Goal: Task Accomplishment & Management: Complete application form

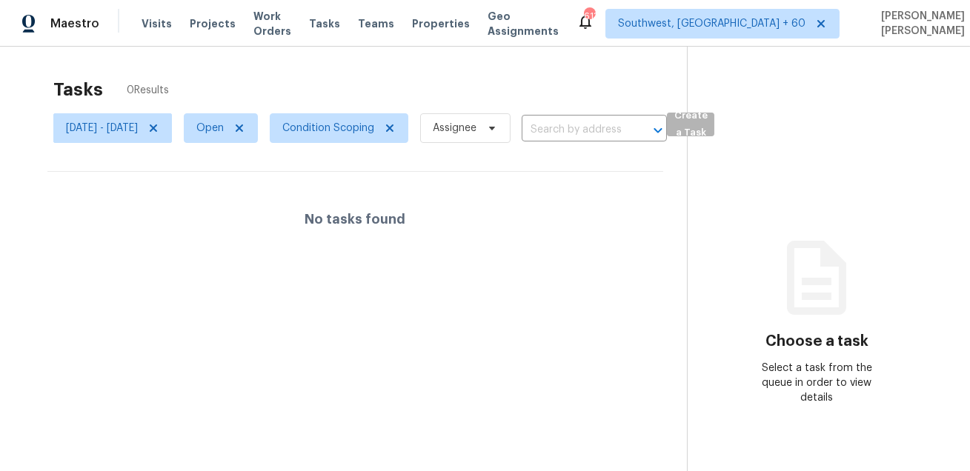
click at [707, 123] on span "Create a Task" at bounding box center [690, 124] width 33 height 34
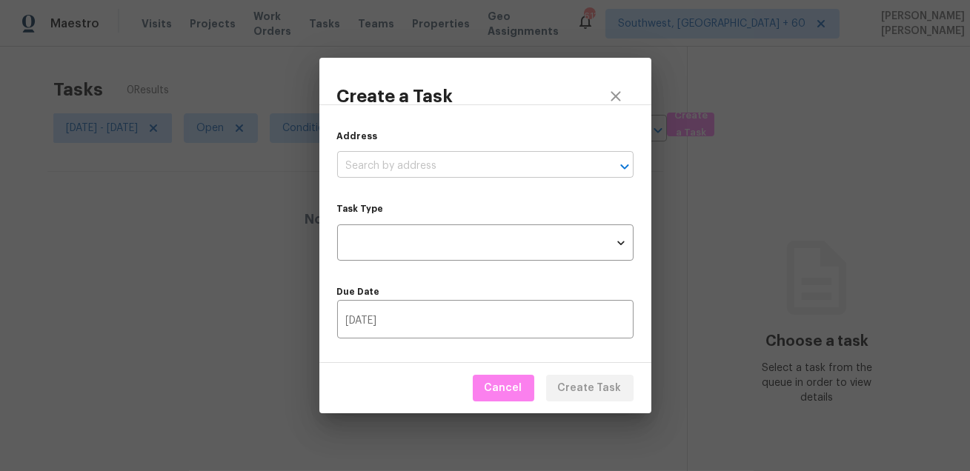
click at [358, 164] on input "text" at bounding box center [464, 166] width 255 height 23
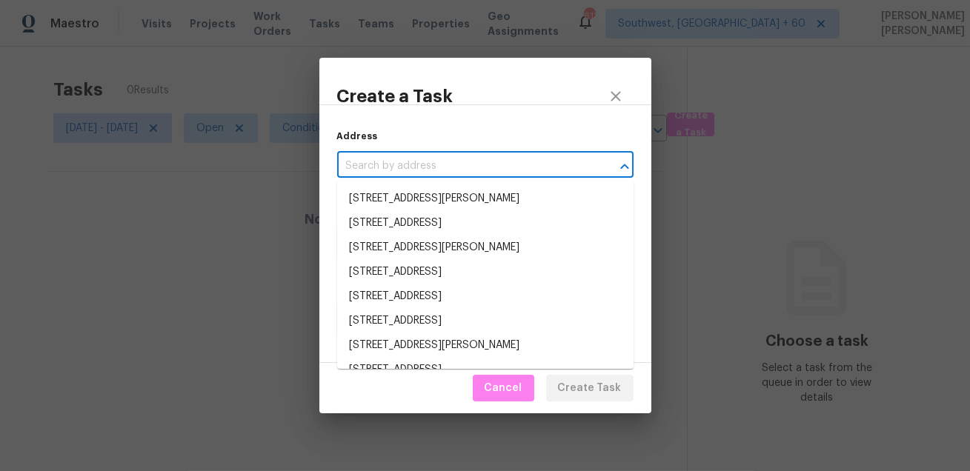
paste input "7215 Brazil St, Houston, TX 77093"
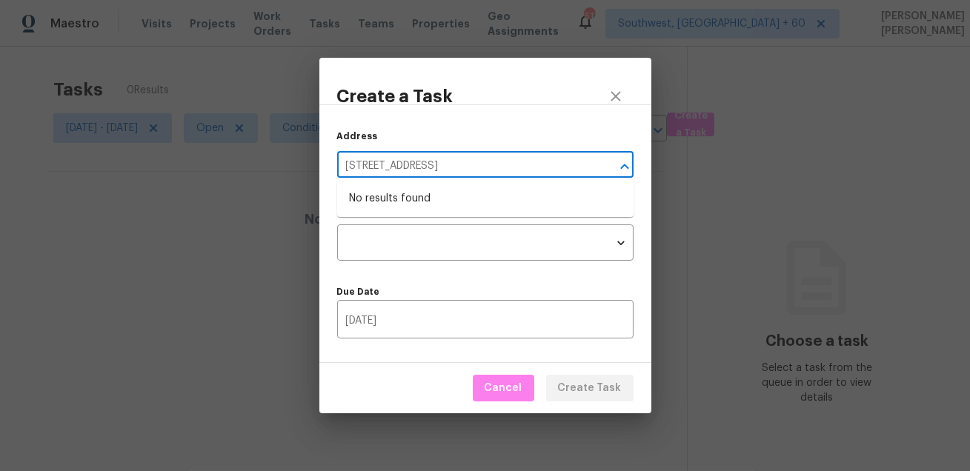
type input "7215 Brazil St, Houston, TX 77093"
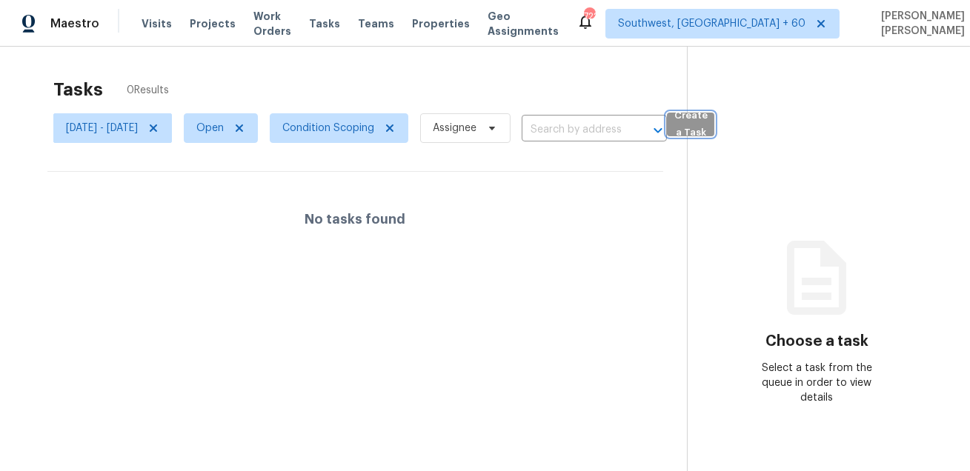
click at [714, 119] on button "Create a Task" at bounding box center [690, 125] width 47 height 24
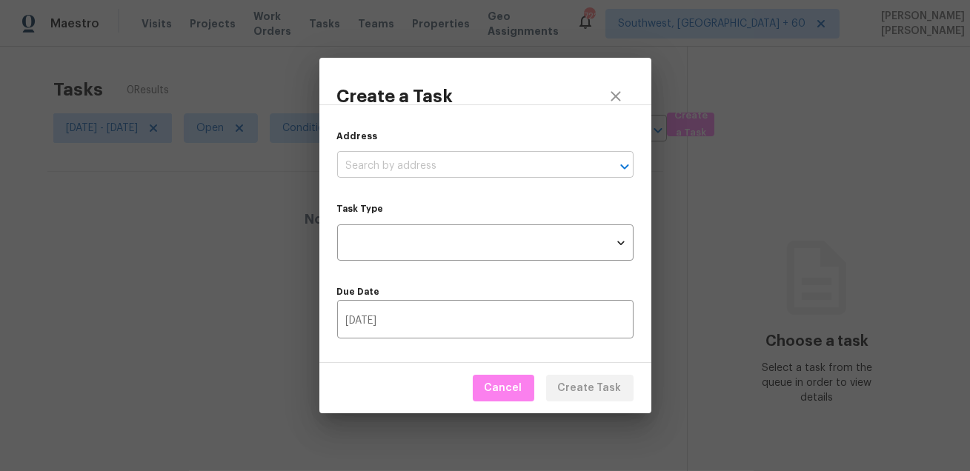
click at [456, 164] on input "text" at bounding box center [464, 166] width 255 height 23
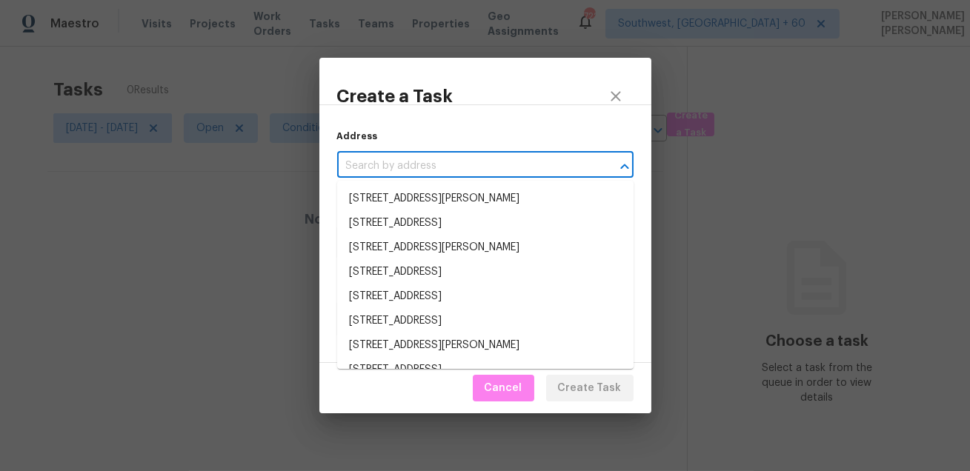
paste input "[STREET_ADDRESS]"
type input "[STREET_ADDRESS]"
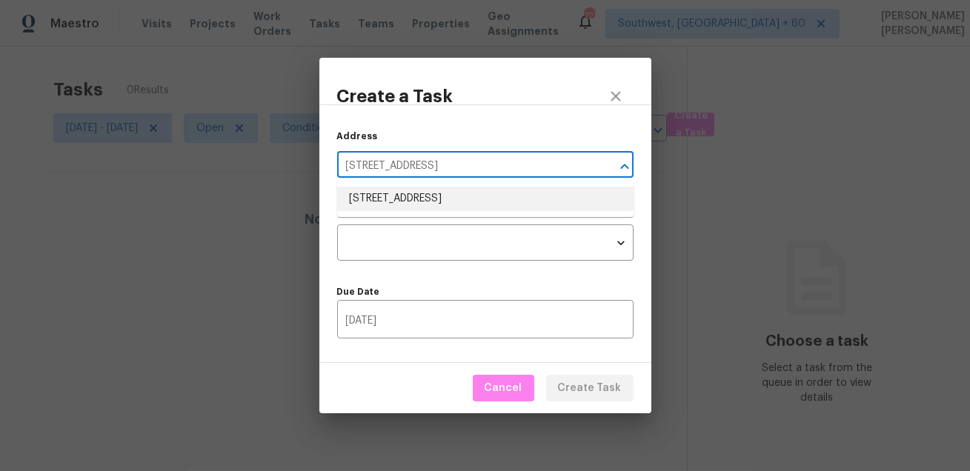
click at [433, 193] on li "[STREET_ADDRESS]" at bounding box center [485, 199] width 296 height 24
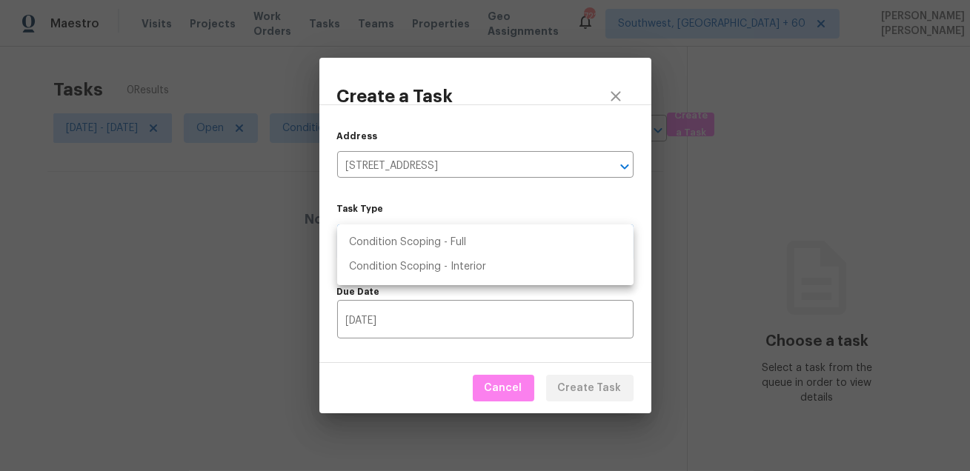
click at [401, 243] on body "Maestro Visits Projects Work Orders Tasks Teams Properties Geo Assignments [GEO…" at bounding box center [485, 235] width 970 height 471
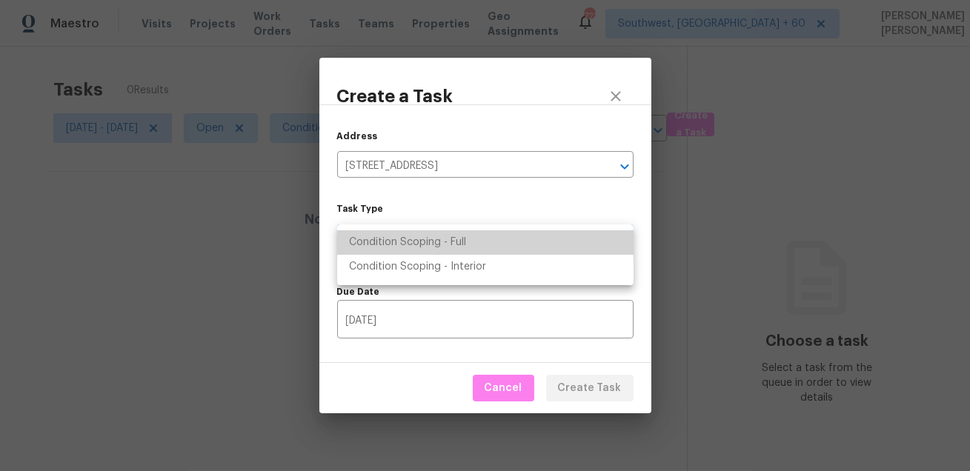
click at [427, 245] on li "Condition Scoping - Full" at bounding box center [485, 242] width 296 height 24
type input "virtual_full_assessment"
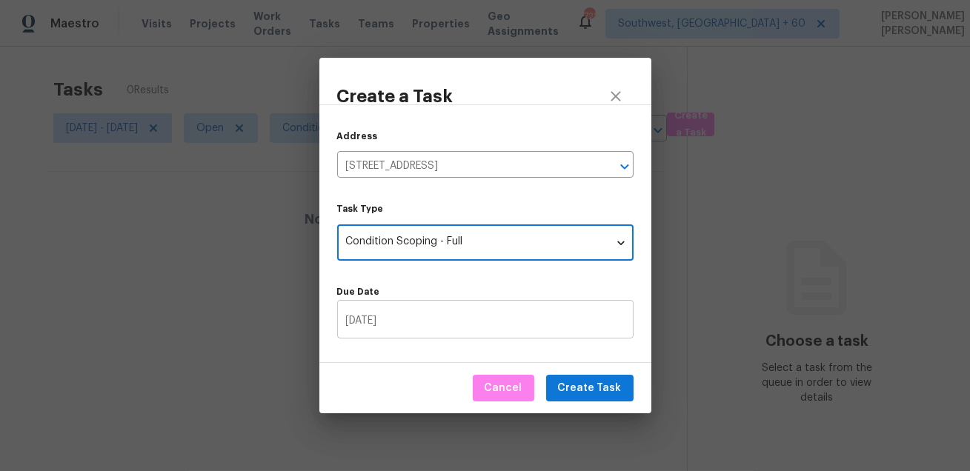
click at [413, 307] on input "[DATE]" at bounding box center [485, 321] width 296 height 35
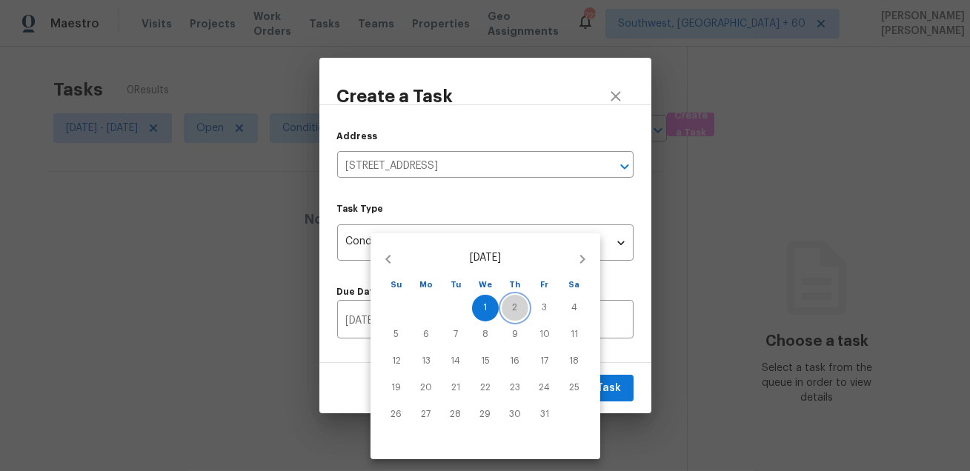
click at [510, 307] on span "2" at bounding box center [514, 307] width 27 height 13
type input "[DATE]"
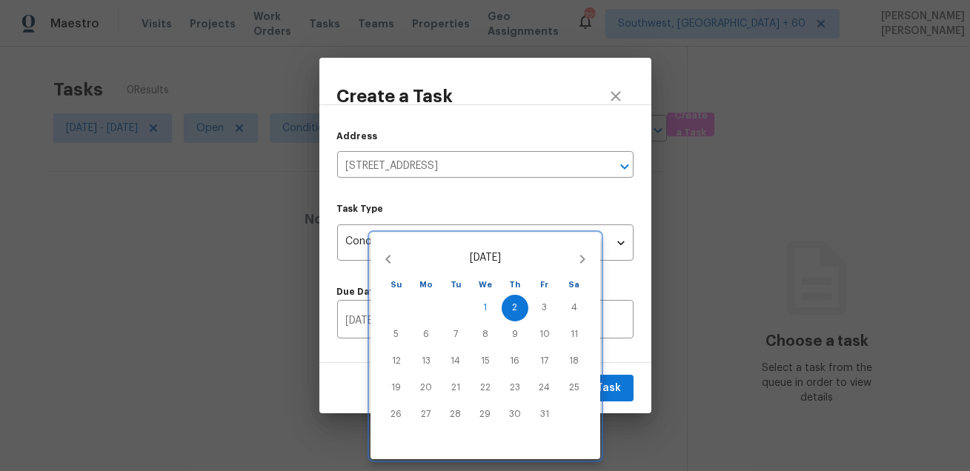
click at [619, 378] on div at bounding box center [485, 235] width 970 height 471
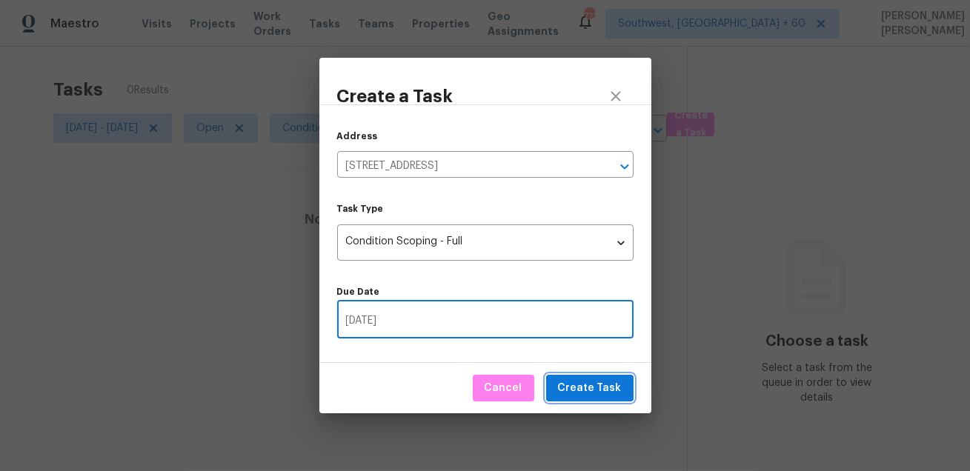
click at [602, 389] on span "Create Task" at bounding box center [590, 388] width 64 height 19
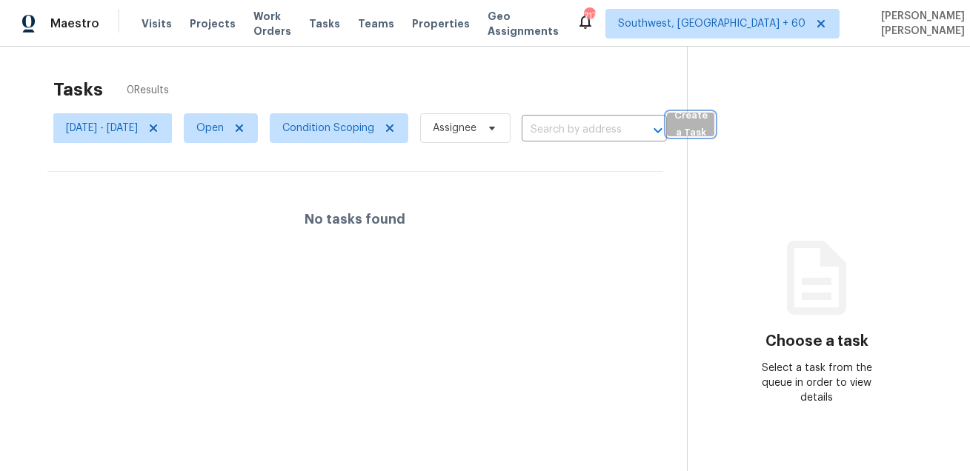
click at [707, 119] on span "Create a Task" at bounding box center [690, 124] width 33 height 34
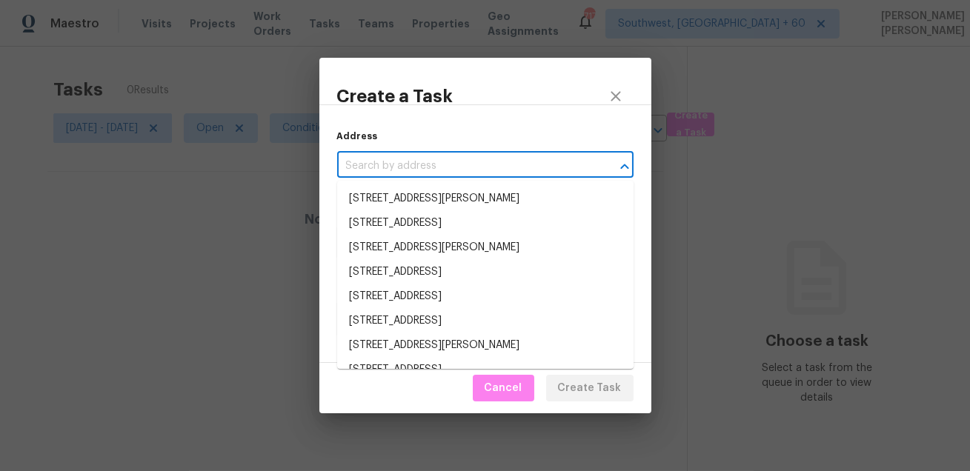
click at [459, 164] on input "text" at bounding box center [464, 166] width 255 height 23
paste input "[STREET_ADDRESS][PERSON_NAME]"
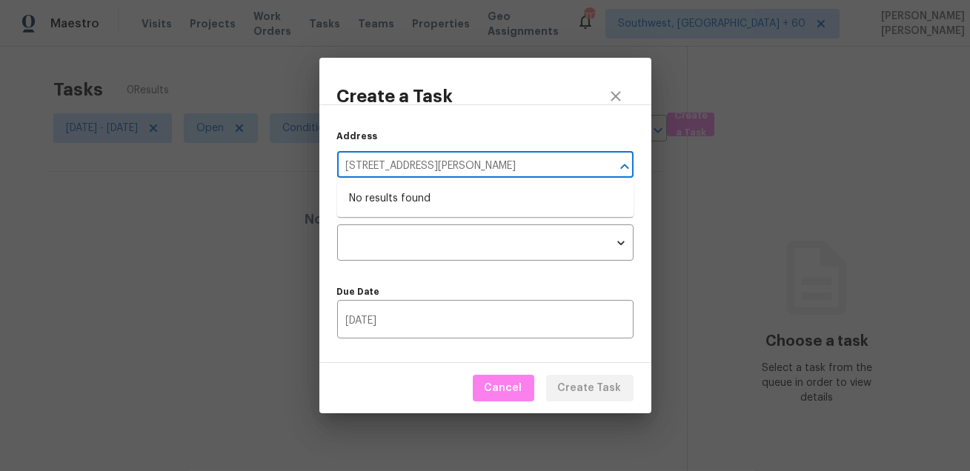
type input "[STREET_ADDRESS][PERSON_NAME]"
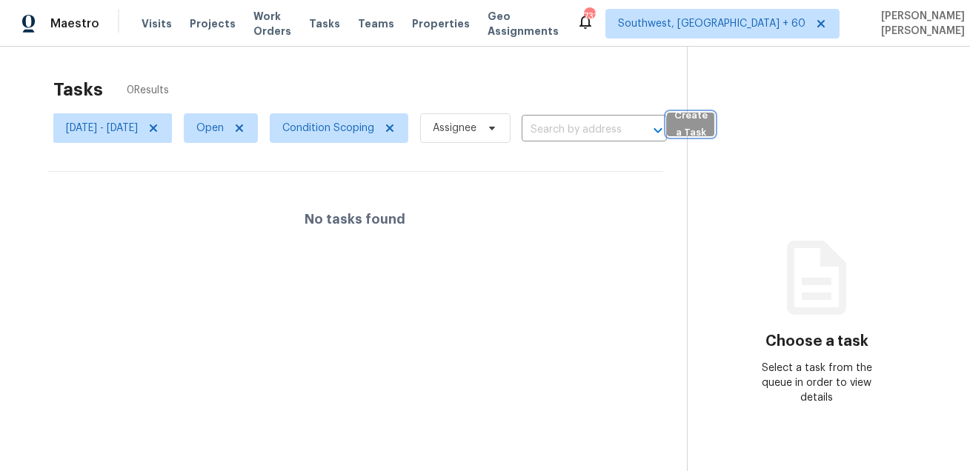
click at [707, 121] on span "Create a Task" at bounding box center [690, 124] width 33 height 34
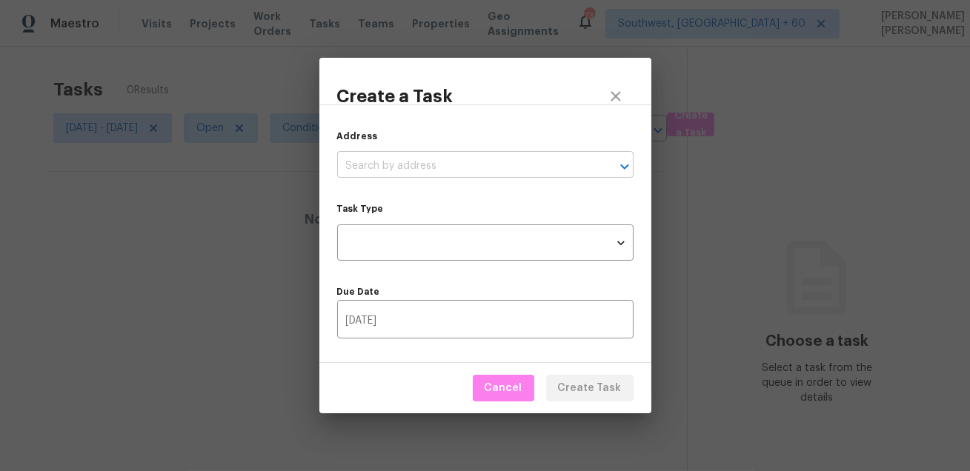
click at [471, 173] on input "text" at bounding box center [464, 166] width 255 height 23
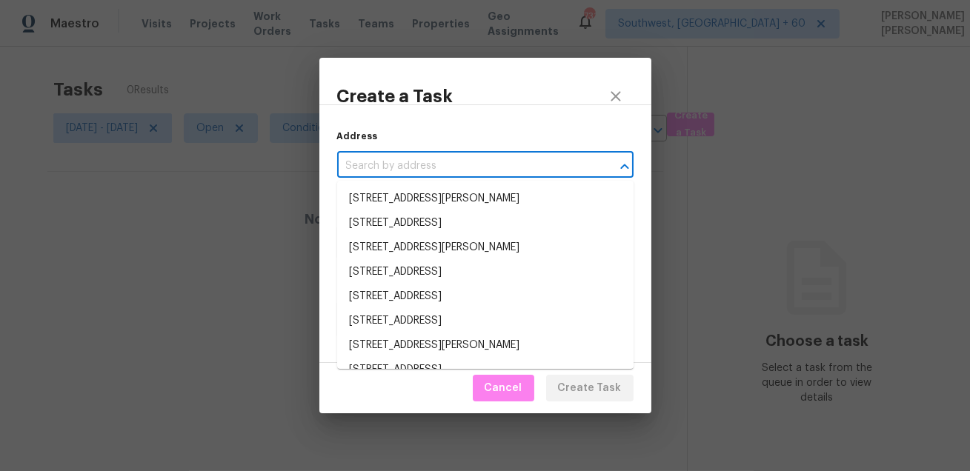
paste input "[STREET_ADDRESS][PERSON_NAME]"
type input "[STREET_ADDRESS][PERSON_NAME]"
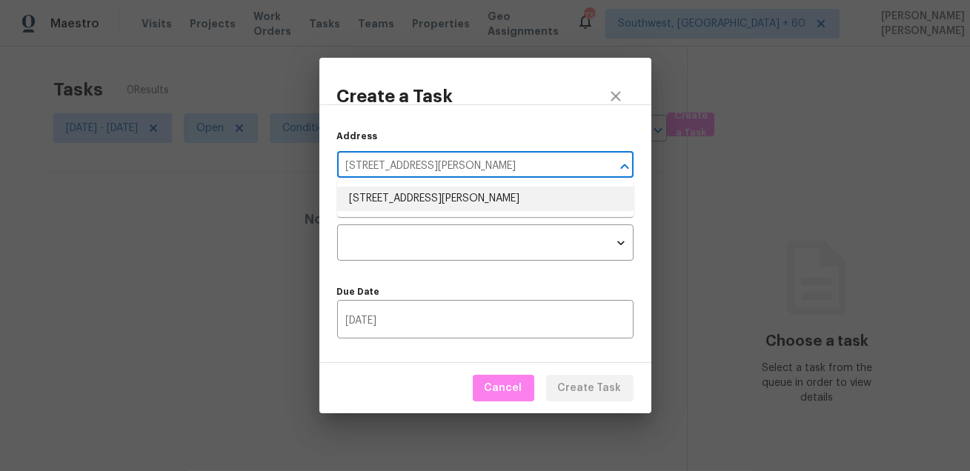
click at [394, 205] on li "[STREET_ADDRESS][PERSON_NAME]" at bounding box center [485, 199] width 296 height 24
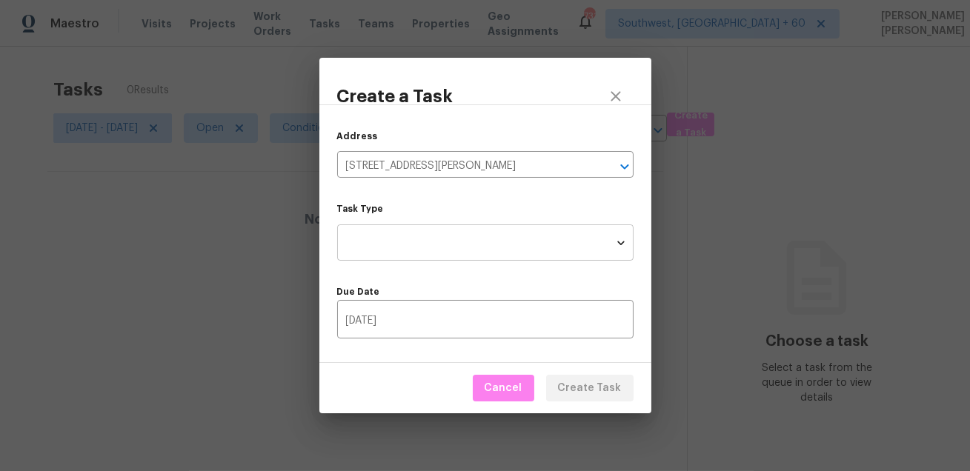
click at [393, 240] on body "Maestro Visits Projects Work Orders Tasks Teams Properties Geo Assignments [GEO…" at bounding box center [485, 235] width 970 height 471
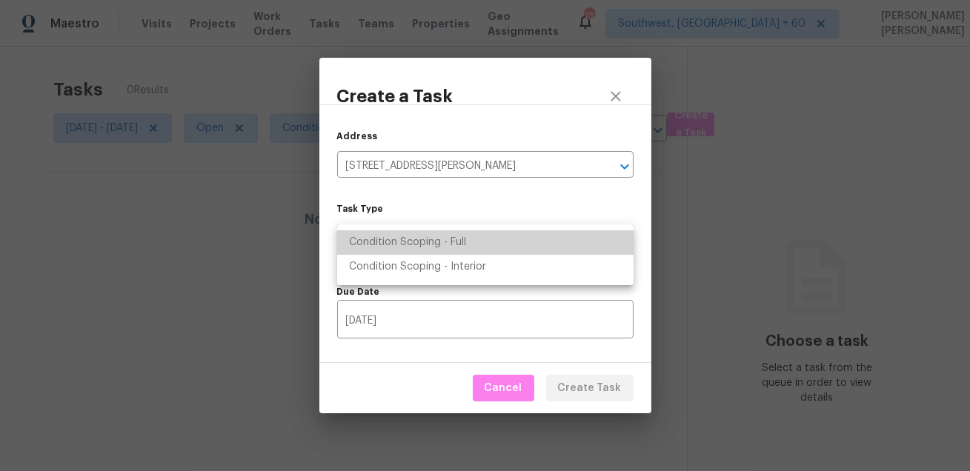
click at [422, 233] on li "Condition Scoping - Full" at bounding box center [485, 242] width 296 height 24
type input "virtual_full_assessment"
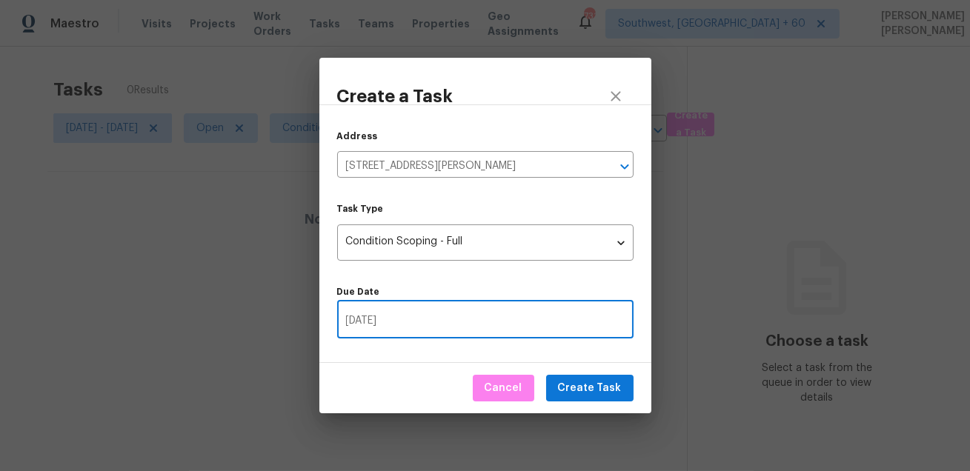
click at [416, 322] on input "[DATE]" at bounding box center [485, 321] width 296 height 35
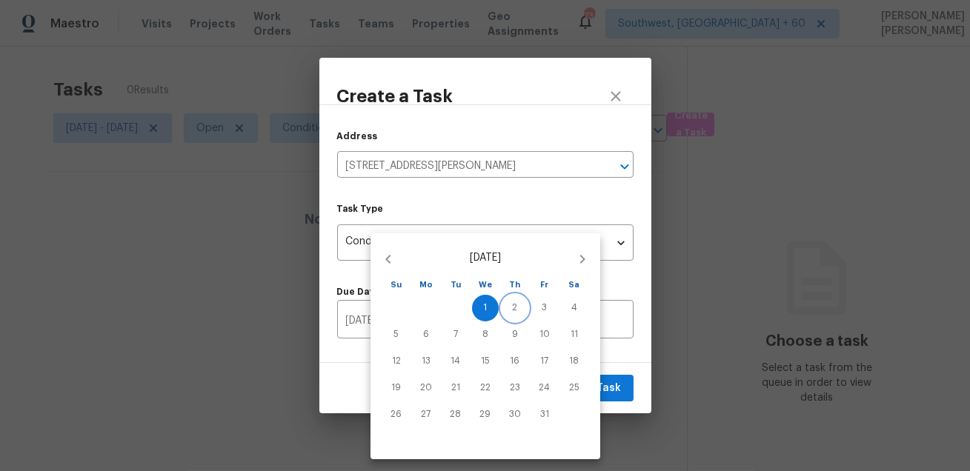
click at [519, 314] on button "2" at bounding box center [514, 308] width 27 height 27
type input "[DATE]"
click at [610, 348] on div at bounding box center [485, 235] width 970 height 471
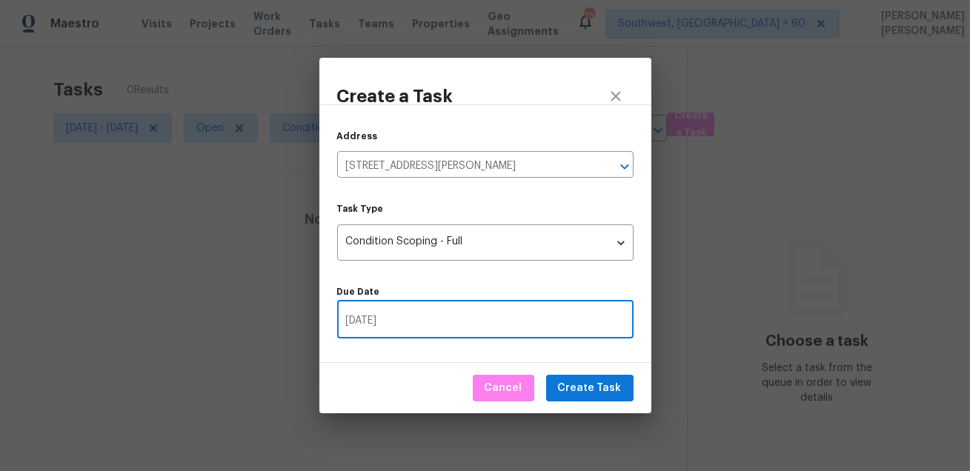
click at [586, 404] on div "Cancel Create Task" at bounding box center [485, 388] width 332 height 51
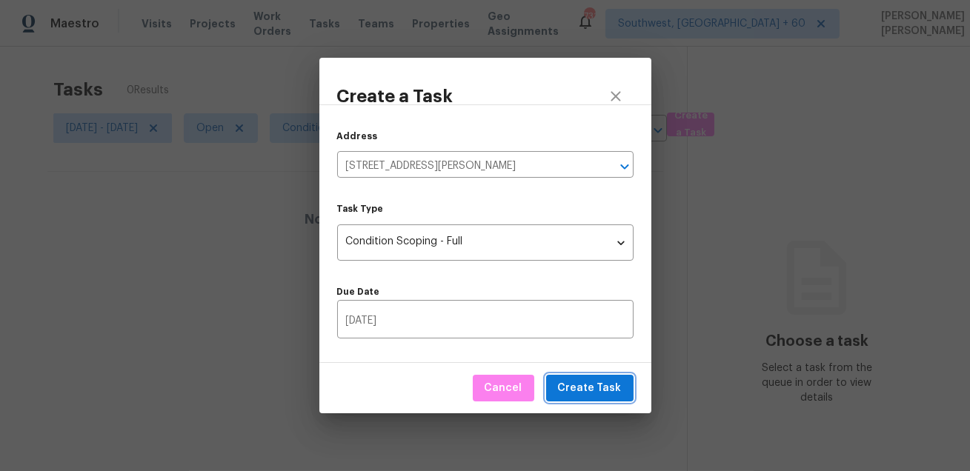
click at [600, 387] on span "Create Task" at bounding box center [590, 388] width 64 height 19
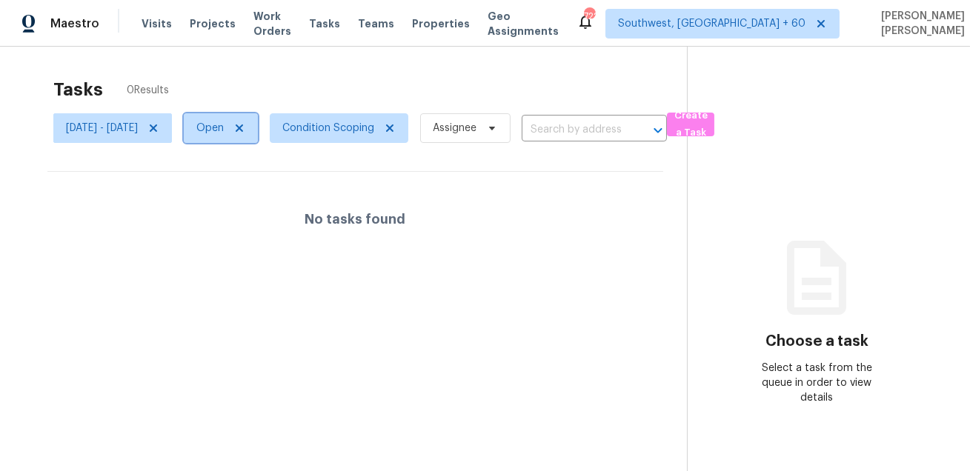
click at [224, 130] on span "Open" at bounding box center [209, 128] width 27 height 15
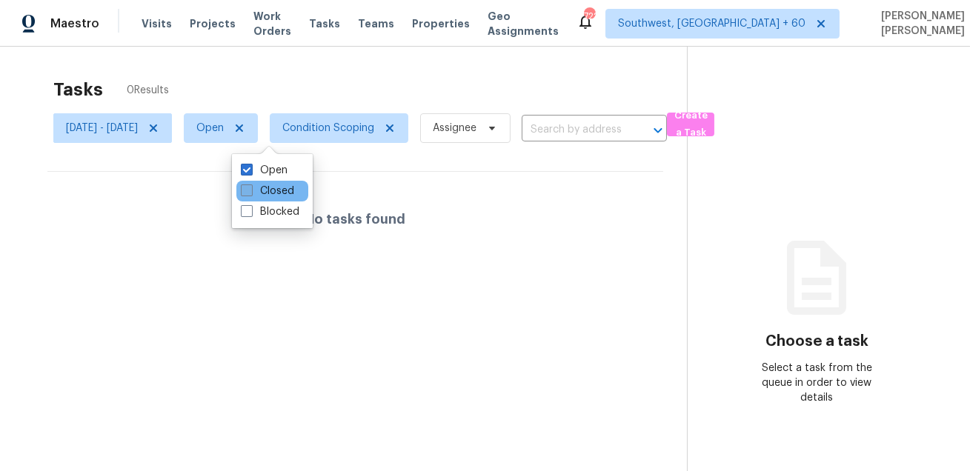
click at [261, 193] on label "Closed" at bounding box center [267, 191] width 53 height 15
click at [250, 193] on input "Closed" at bounding box center [246, 189] width 10 height 10
checkbox input "true"
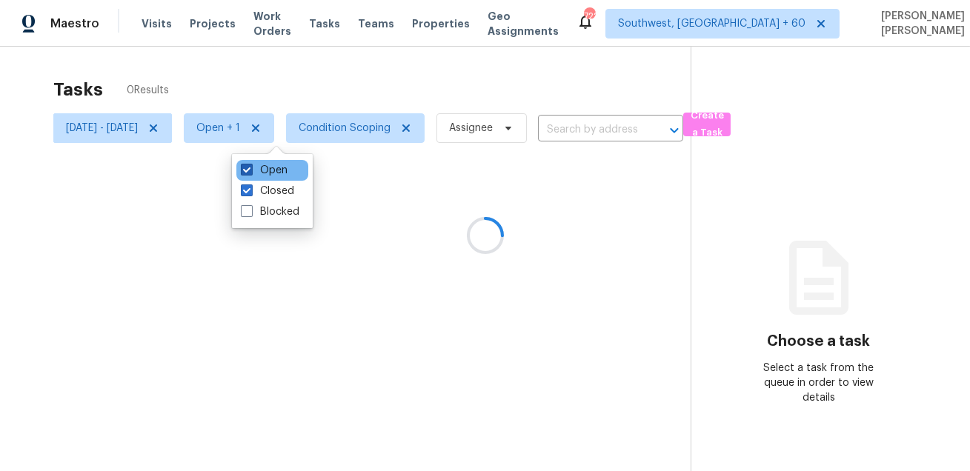
click at [270, 177] on label "Open" at bounding box center [264, 170] width 47 height 15
click at [250, 173] on input "Open" at bounding box center [246, 168] width 10 height 10
checkbox input "false"
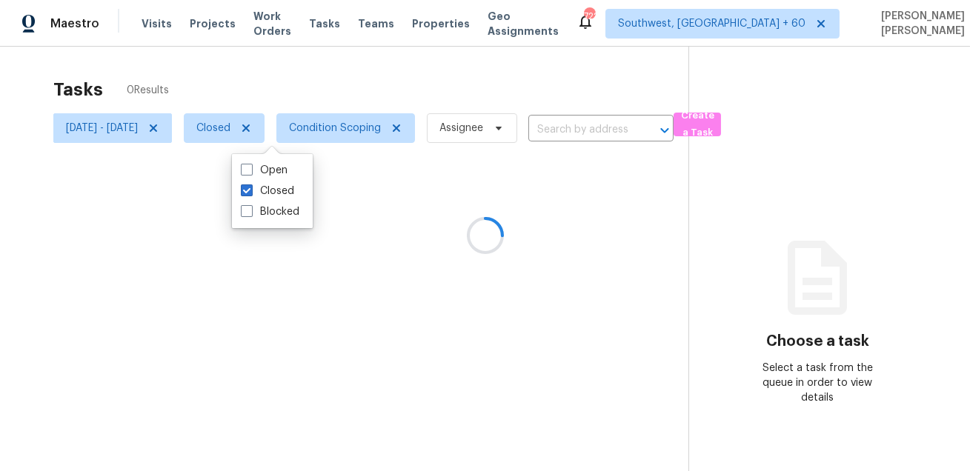
click at [416, 90] on div at bounding box center [485, 235] width 970 height 471
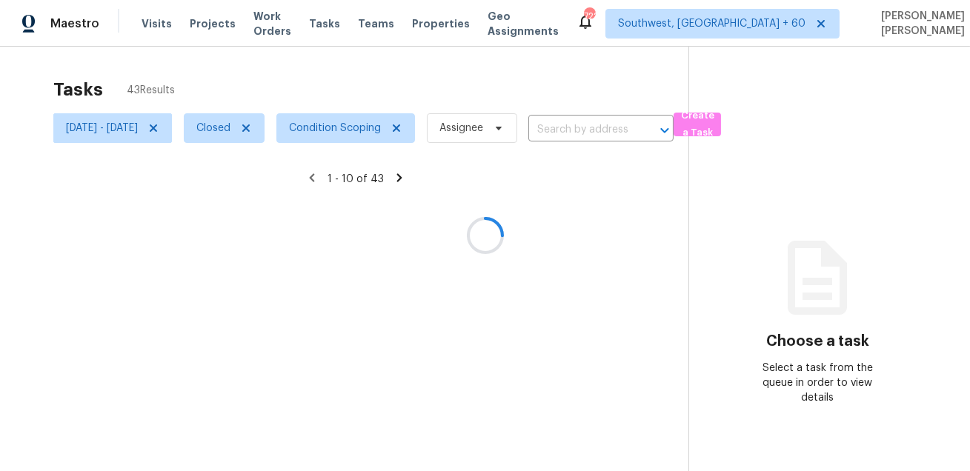
click at [399, 127] on div at bounding box center [485, 235] width 970 height 471
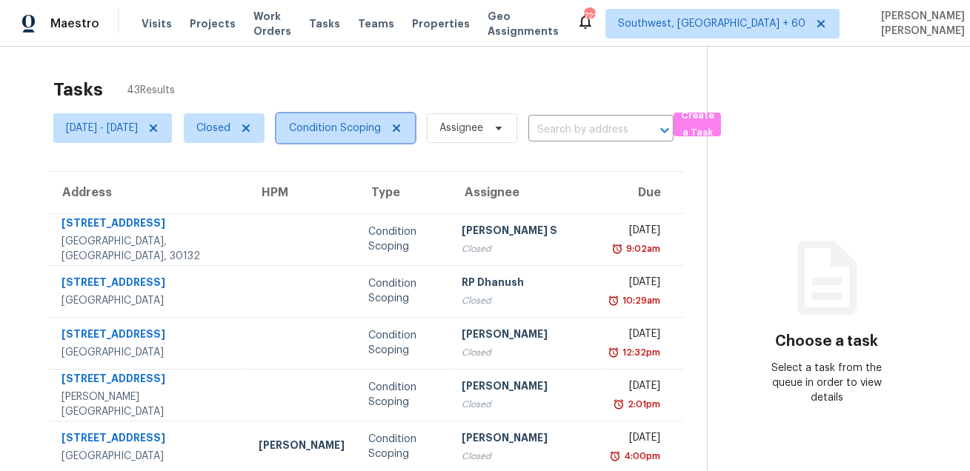
click at [381, 127] on span "Condition Scoping" at bounding box center [335, 128] width 92 height 15
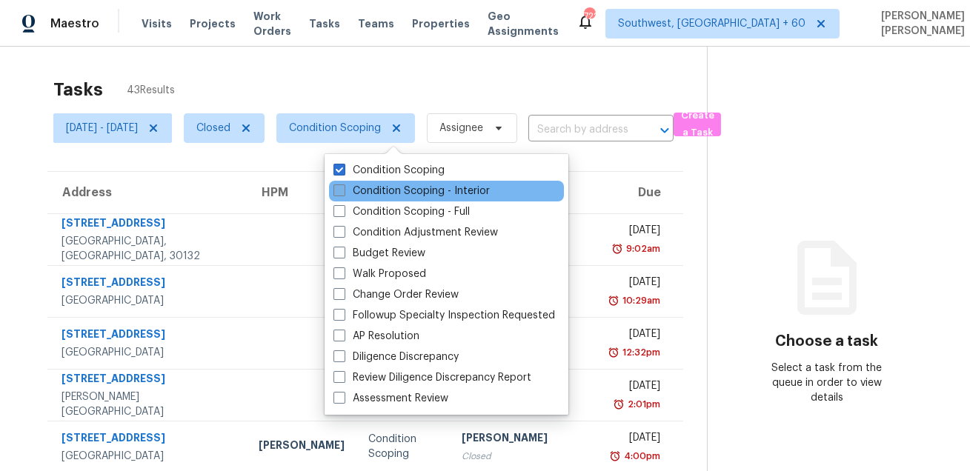
click at [392, 193] on label "Condition Scoping - Interior" at bounding box center [411, 191] width 156 height 15
click at [343, 193] on input "Condition Scoping - Interior" at bounding box center [338, 189] width 10 height 10
checkbox input "true"
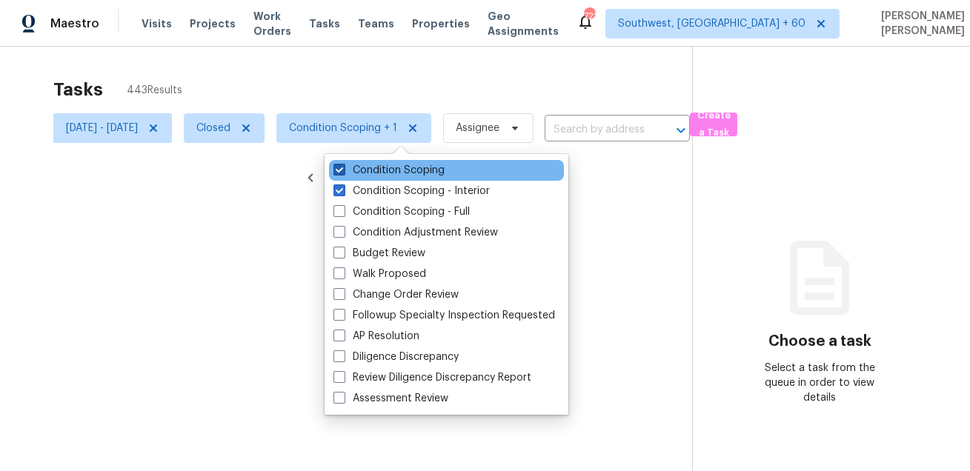
click at [390, 176] on label "Condition Scoping" at bounding box center [388, 170] width 111 height 15
click at [343, 173] on input "Condition Scoping" at bounding box center [338, 168] width 10 height 10
checkbox input "false"
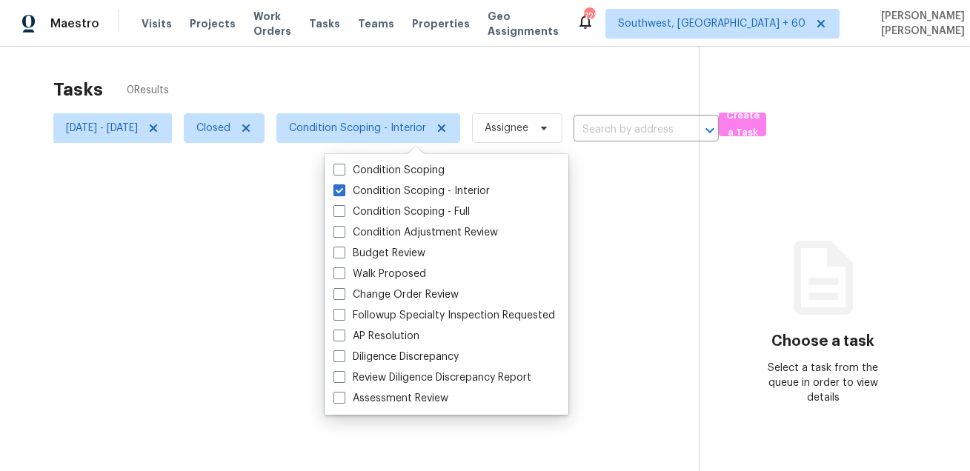
click at [534, 69] on div at bounding box center [485, 235] width 970 height 471
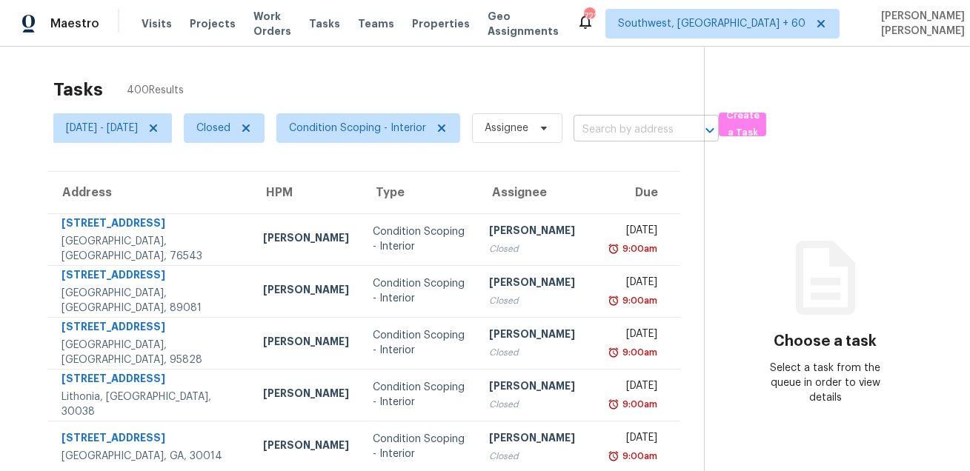
click at [677, 133] on input "text" at bounding box center [625, 130] width 104 height 23
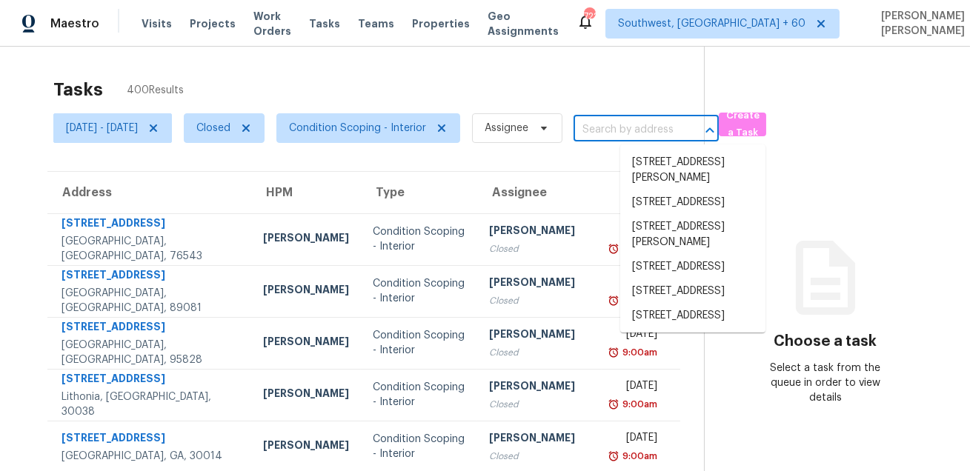
paste input "6303 Klondike River Rd, Lithonia, GA 30038"
type input "6303 Klondike River Rd, Lithonia, GA 30038"
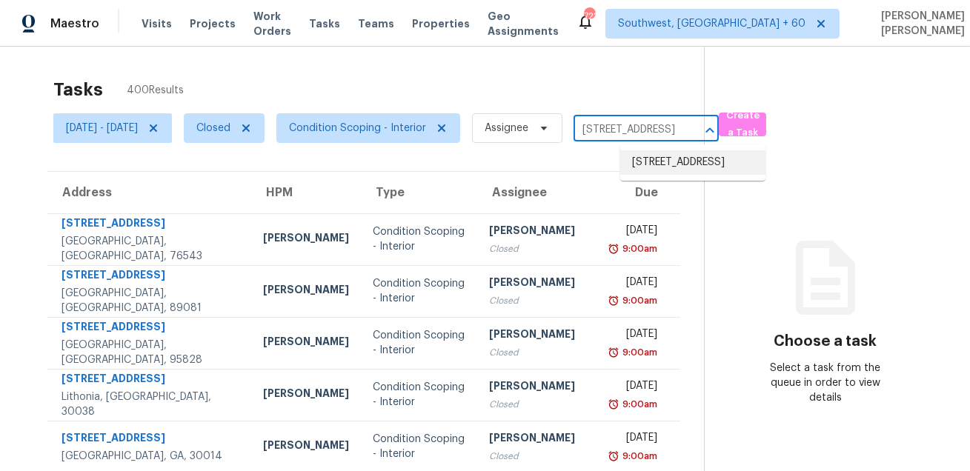
click at [676, 156] on li "6303 Klondike River Rd, Lithonia, GA 30038" at bounding box center [692, 162] width 145 height 24
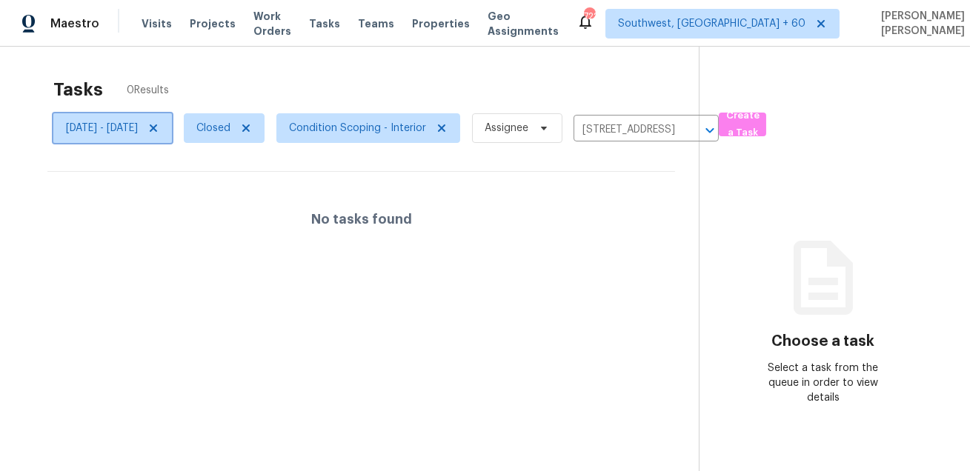
click at [159, 132] on icon at bounding box center [153, 128] width 12 height 12
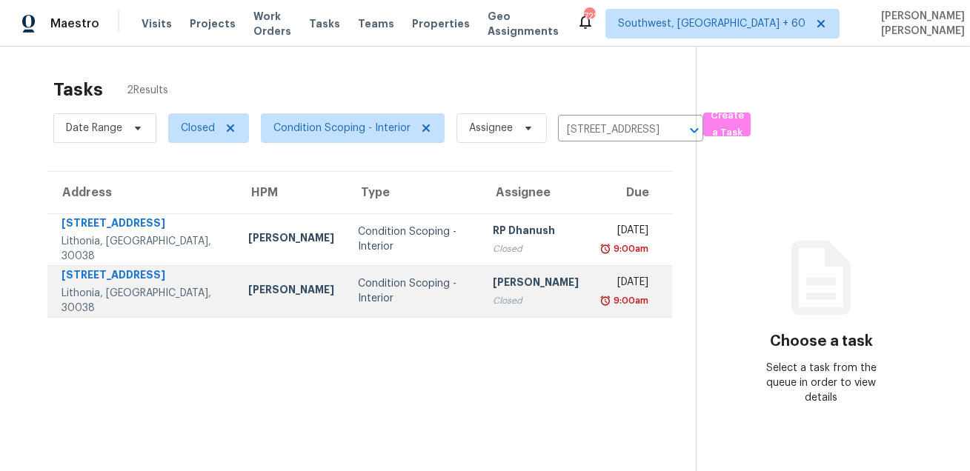
click at [358, 293] on div "Condition Scoping - Interior" at bounding box center [413, 291] width 111 height 30
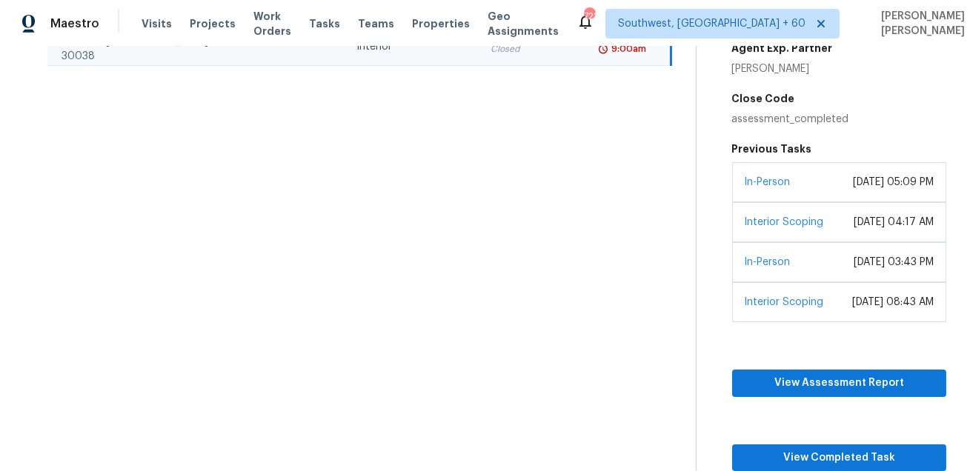
scroll to position [310, 0]
click at [767, 454] on span "View Completed Task" at bounding box center [839, 458] width 191 height 19
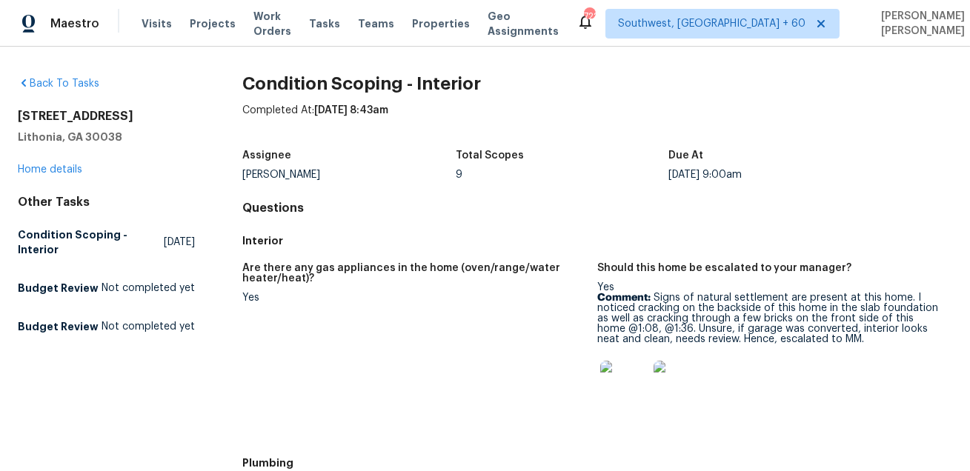
scroll to position [1164, 0]
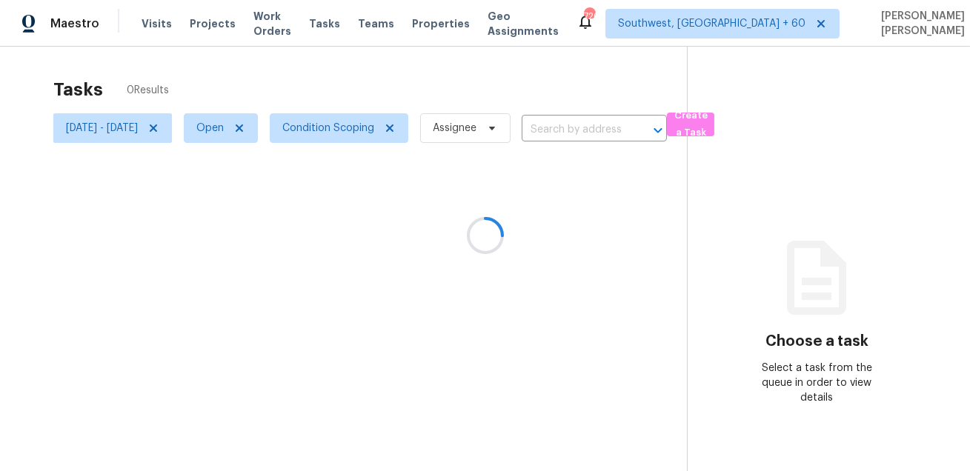
click at [145, 25] on div at bounding box center [485, 235] width 970 height 471
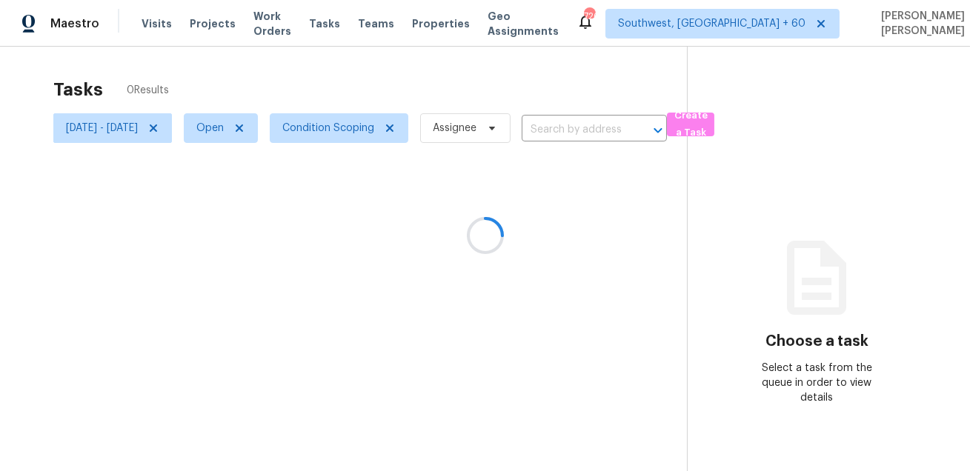
click at [145, 25] on span "Visits" at bounding box center [156, 23] width 30 height 15
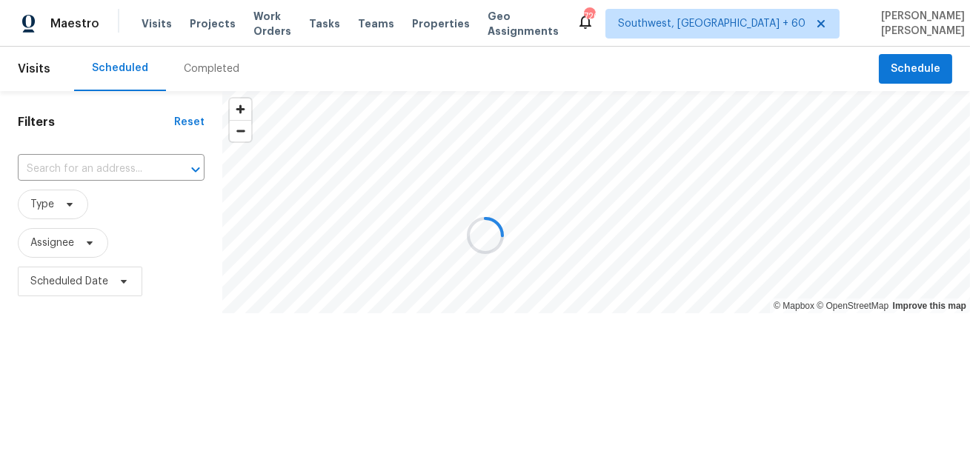
click at [150, 24] on div at bounding box center [485, 235] width 970 height 471
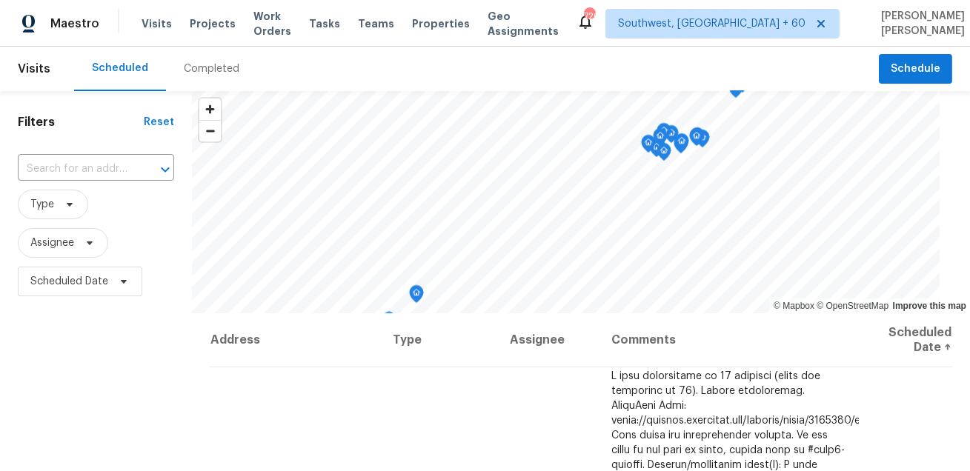
click at [196, 63] on div "Completed" at bounding box center [212, 68] width 56 height 15
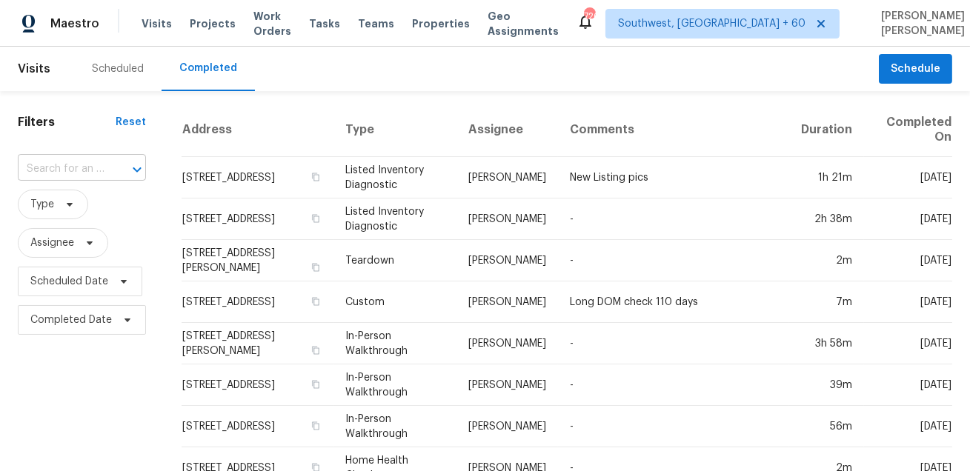
click at [70, 172] on input "text" at bounding box center [61, 169] width 87 height 23
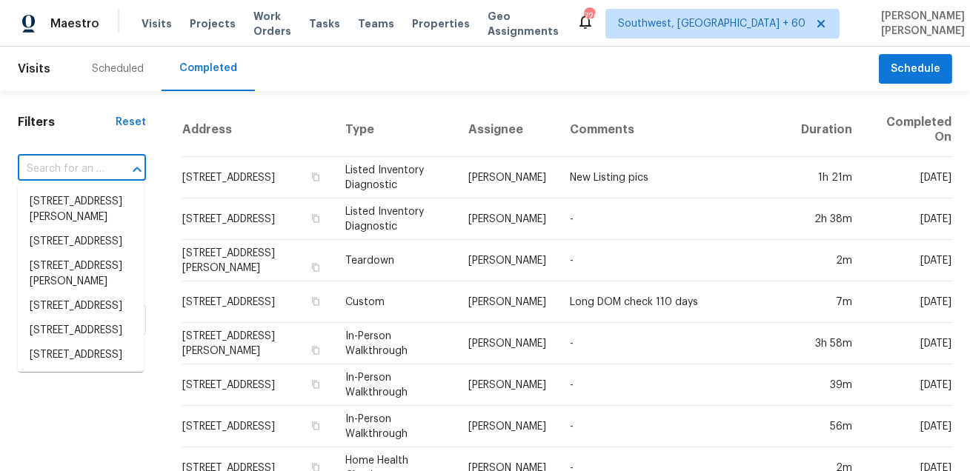
paste input "6303 Klondike River Rd, Lithonia, GA 30038"
type input "6303 Klondike River Rd, Lithonia, GA 30038"
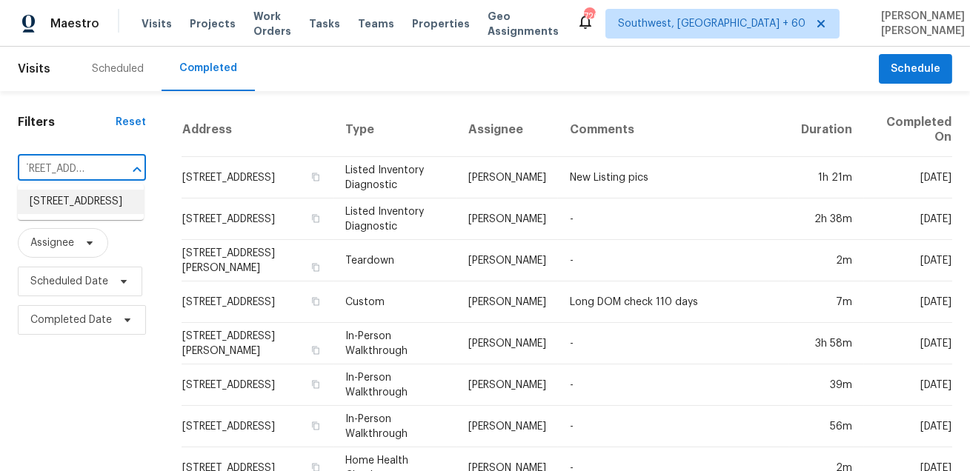
click at [72, 213] on li "6303 Klondike River Rd, Lithonia, GA 30038" at bounding box center [81, 202] width 126 height 24
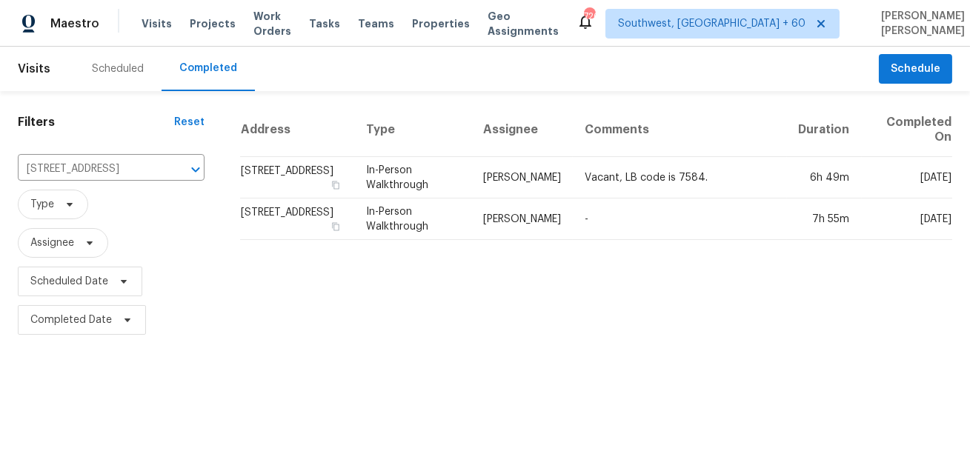
click at [519, 273] on div "Address Type Assignee Comments Duration Completed On 6303 Klondike River Rd, Li…" at bounding box center [595, 221] width 747 height 236
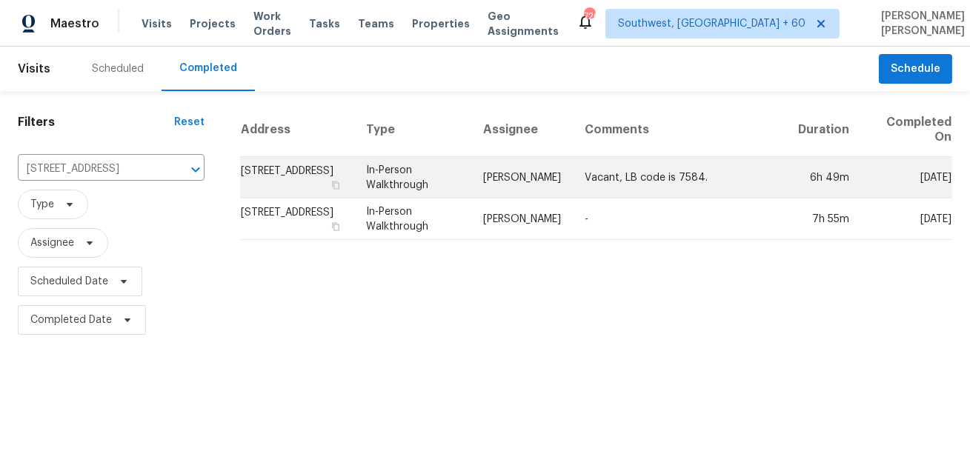
click at [472, 182] on td "In-Person Walkthrough" at bounding box center [413, 177] width 118 height 41
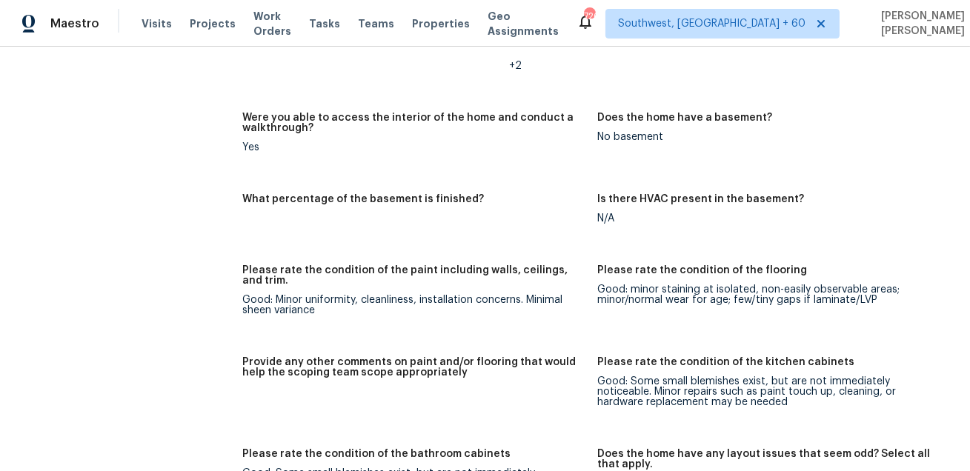
scroll to position [1693, 0]
